Goal: Check status: Check status

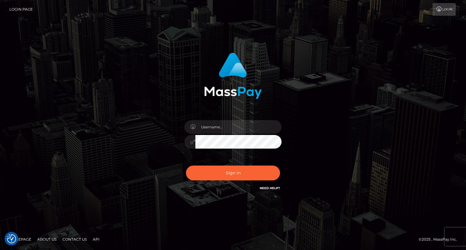
type input "carolina"
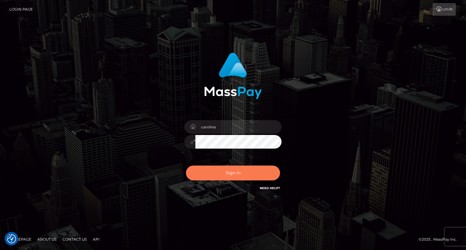
click at [234, 176] on button "Sign in" at bounding box center [233, 173] width 94 height 15
type input "carolina"
click at [233, 171] on button "Sign in" at bounding box center [233, 173] width 94 height 15
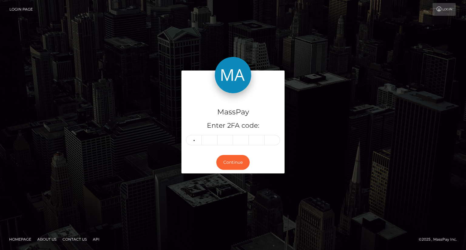
type input "3"
type input "4"
type input "3"
type input "5"
type input "0"
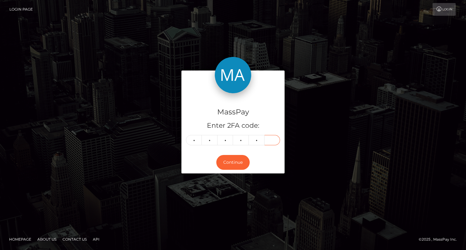
type input "4"
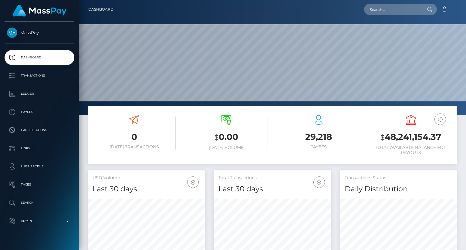
scroll to position [166, 116]
click at [385, 4] on input "text" at bounding box center [392, 10] width 57 height 12
paste input "747666-1759911426"
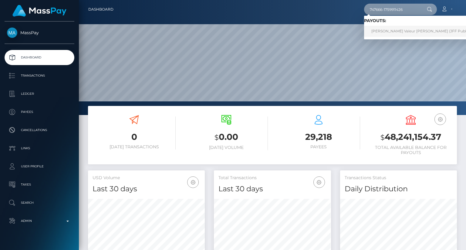
type input "747666-1759911426"
click at [396, 28] on link "Victoria Valeur Miller (JFF Publications LLC - )" at bounding box center [432, 31] width 136 height 11
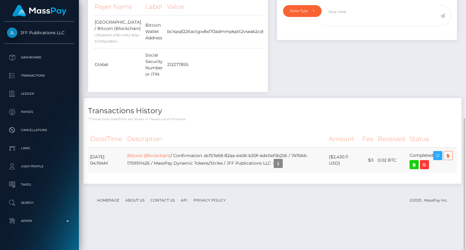
scroll to position [73, 116]
drag, startPoint x: 262, startPoint y: 56, endPoint x: 154, endPoint y: 53, distance: 107.9
click at [165, 48] on td "bc1qxqf226actgw8xl70admmpkptt2vseak2cdy6nu" at bounding box center [220, 31] width 110 height 33
copy td "bc1qxqf226actgw8xl70admmpkptt2vseak2cdy6nu"
click at [289, 87] on div "Notes Note Type Compliance Clear Compliance General Note Type" at bounding box center [366, 35] width 189 height 126
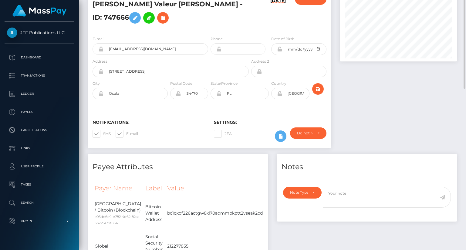
scroll to position [0, 0]
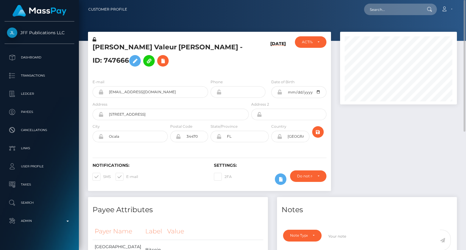
click at [180, 50] on h5 "Victoria Valeur Miller - ID: 747666" at bounding box center [168, 56] width 153 height 27
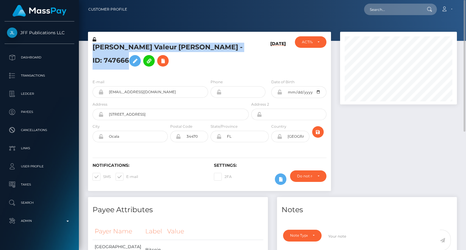
click at [180, 51] on h5 "Victoria Valeur Miller - ID: 747666" at bounding box center [168, 56] width 153 height 27
copy h5 "Victoria Valeur Miller - ID: 747666"
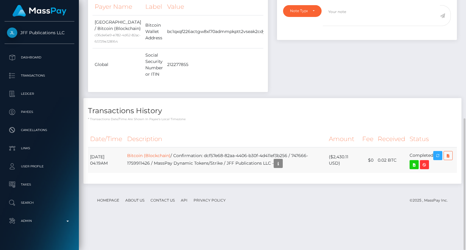
scroll to position [73, 116]
drag, startPoint x: 212, startPoint y: 186, endPoint x: 158, endPoint y: 193, distance: 55.3
click at [158, 173] on td "Bitcoin (Blockchain) / Confirmation: dcf57e68-82aa-4406-b30f-4d411ef3b256 / 747…" at bounding box center [226, 161] width 202 height 26
copy td "dcf57e68-82aa-4406-b30f-4d411ef3b256 / 747666-1759911426"
drag, startPoint x: 134, startPoint y: 185, endPoint x: 281, endPoint y: 197, distance: 147.2
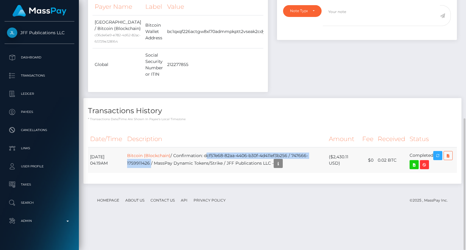
click at [281, 173] on td "Bitcoin (Blockchain) / Confirmation: dcf57e68-82aa-4406-b30f-4d411ef3b256 / 747…" at bounding box center [226, 161] width 202 height 26
copy td "Bitcoin (Blockchain) / Confirmation: dcf57e68-82aa-4406-b30f-4d411ef3b256 / 747…"
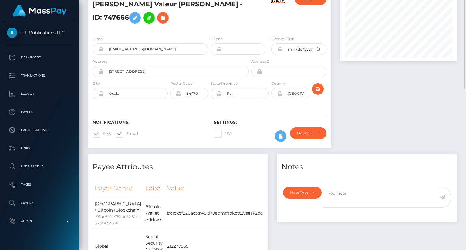
scroll to position [0, 0]
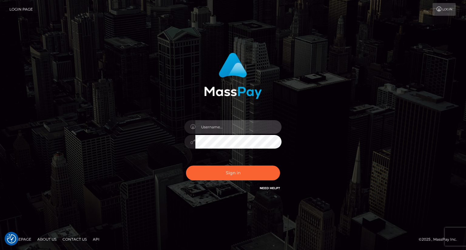
type input "carolina"
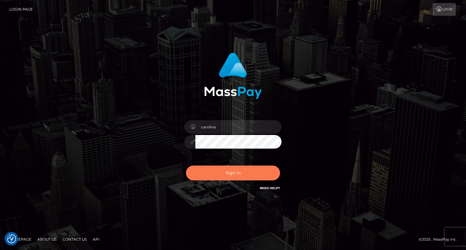
click at [228, 179] on button "Sign in" at bounding box center [233, 173] width 94 height 15
type input "carolina"
click at [242, 176] on button "Sign in" at bounding box center [233, 173] width 94 height 15
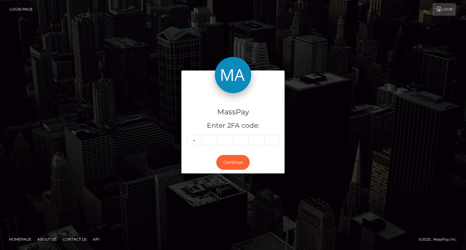
type input "5"
type input "3"
type input "7"
type input "0"
type input "1"
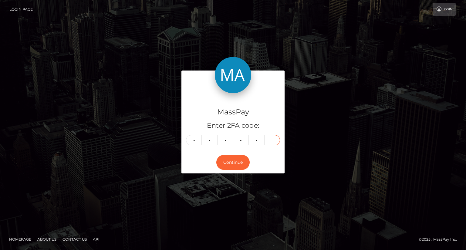
type input "0"
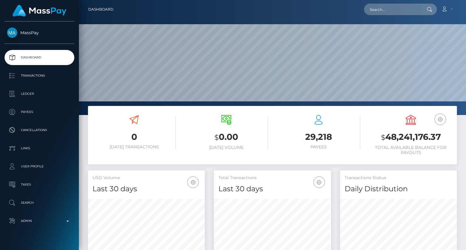
scroll to position [107, 116]
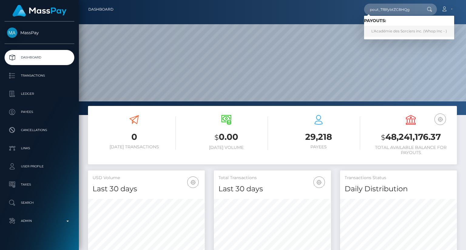
type input "pout_Tf8fybtZC8HQg"
click at [375, 32] on link "L'Académie des Sorciers inc. (Whop Inc - )" at bounding box center [409, 31] width 90 height 11
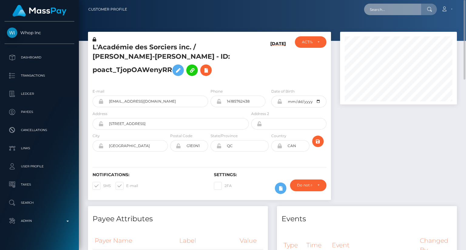
click at [394, 8] on input "text" at bounding box center [392, 10] width 57 height 12
paste input "payout_1dd37db5-a466-11f0-bd75-060e06e9f077"
click at [408, 171] on div at bounding box center [398, 119] width 126 height 175
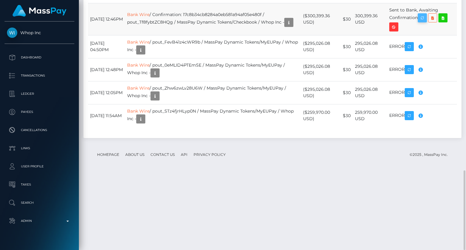
scroll to position [73, 116]
click at [426, 22] on icon "button" at bounding box center [421, 18] width 7 height 8
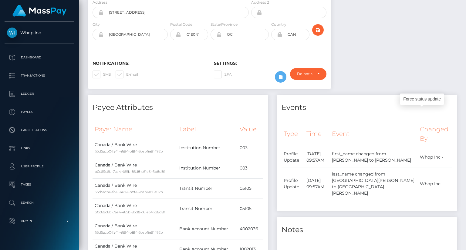
scroll to position [0, 0]
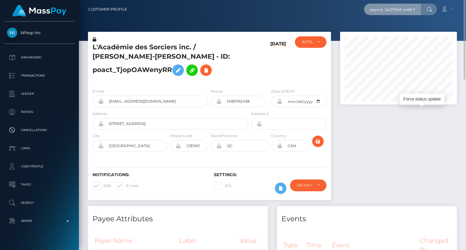
click at [383, 8] on input "payout_1dd37db5-a466-11f0-bd75-060e06e9f077" at bounding box center [392, 10] width 57 height 12
click at [384, 8] on input "payout_1dd37db5-a466-11f0-bd75-060e06e9f077" at bounding box center [392, 10] width 57 height 12
paste input "text"
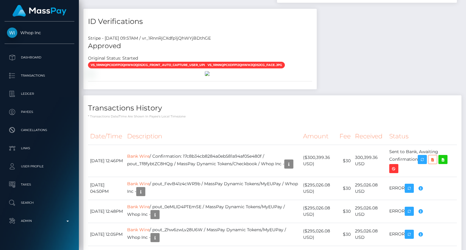
scroll to position [536, 0]
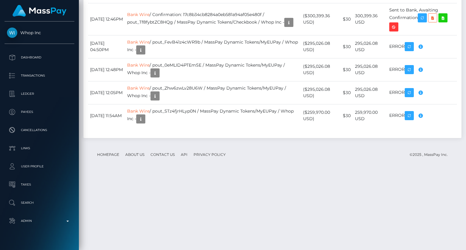
click at [424, 122] on div "Invalid bank info" at bounding box center [420, 126] width 39 height 11
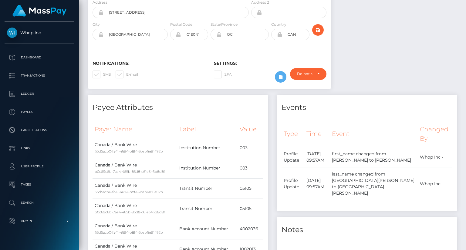
scroll to position [0, 0]
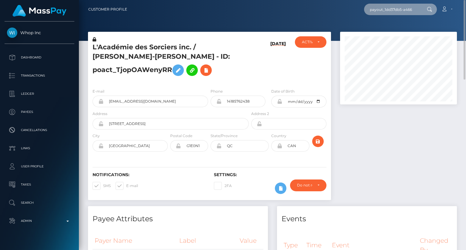
click at [393, 13] on input "payout_1dd37db5-a466" at bounding box center [392, 10] width 57 height 12
paste input "-11f0-bd75-060e06e9f077"
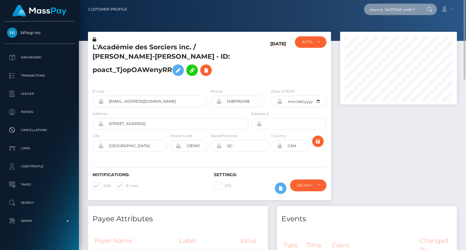
scroll to position [0, 43]
type input "payout_1dd37db5-a466-11f0-bd75-060e06e9f077"
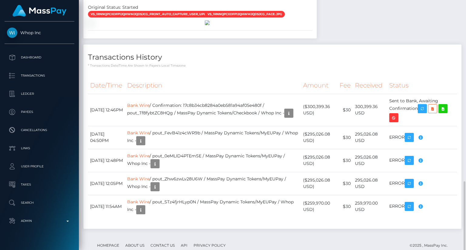
scroll to position [475, 0]
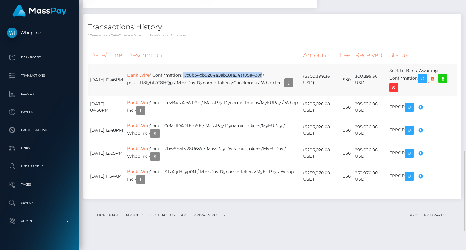
drag, startPoint x: 189, startPoint y: 150, endPoint x: 269, endPoint y: 146, distance: 79.5
click at [269, 96] on td "Bank Wire / Confirmation: 17c8b34cb8284a0eb581a94af05e480f / pout_Tf8fybtZC8HQg…" at bounding box center [212, 80] width 175 height 32
click at [192, 64] on th "Description" at bounding box center [212, 55] width 175 height 17
drag, startPoint x: 270, startPoint y: 151, endPoint x: 190, endPoint y: 148, distance: 80.0
click at [190, 96] on td "Bank Wire / Confirmation: 17c8b34cb8284a0eb581a94af05e480f / pout_Tf8fybtZC8HQg…" at bounding box center [212, 80] width 175 height 32
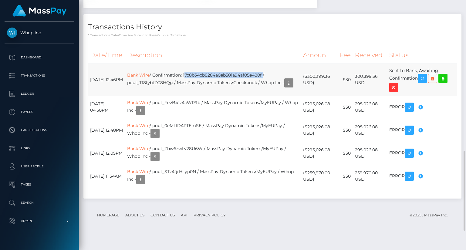
copy td "17c8b34cb8284a0eb581a94af05e480f"
